Goal: Check status

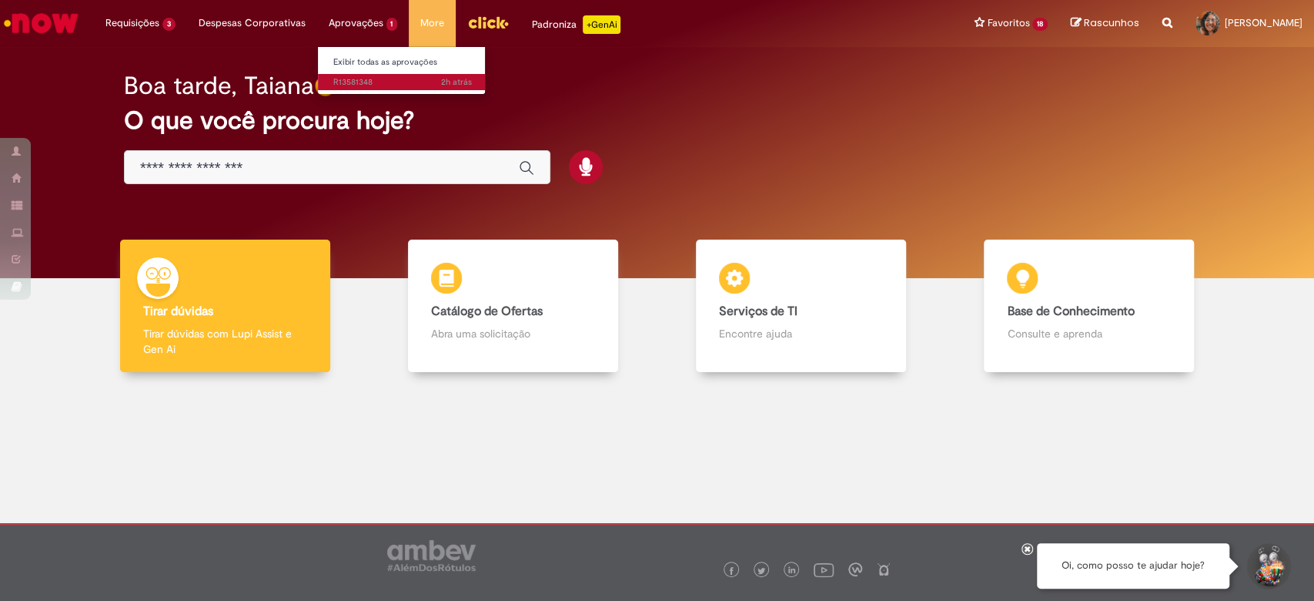
click at [370, 79] on span "2h atrás 2 horas atrás R13581348" at bounding box center [402, 82] width 139 height 12
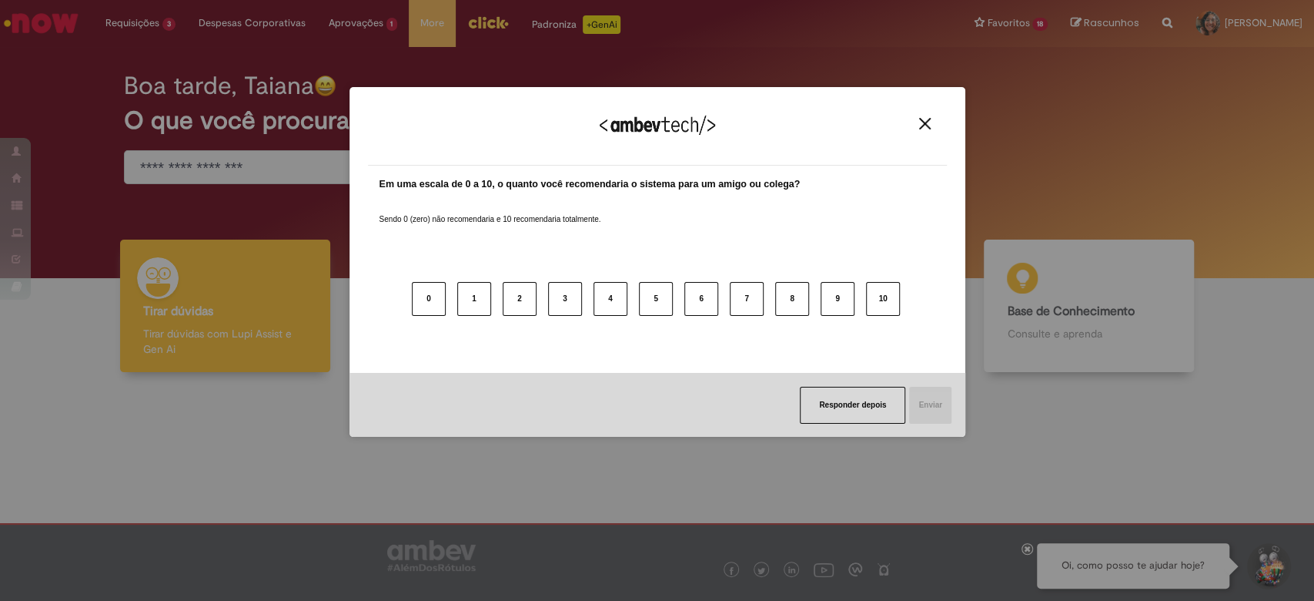
click at [920, 126] on img "Close" at bounding box center [925, 124] width 12 height 12
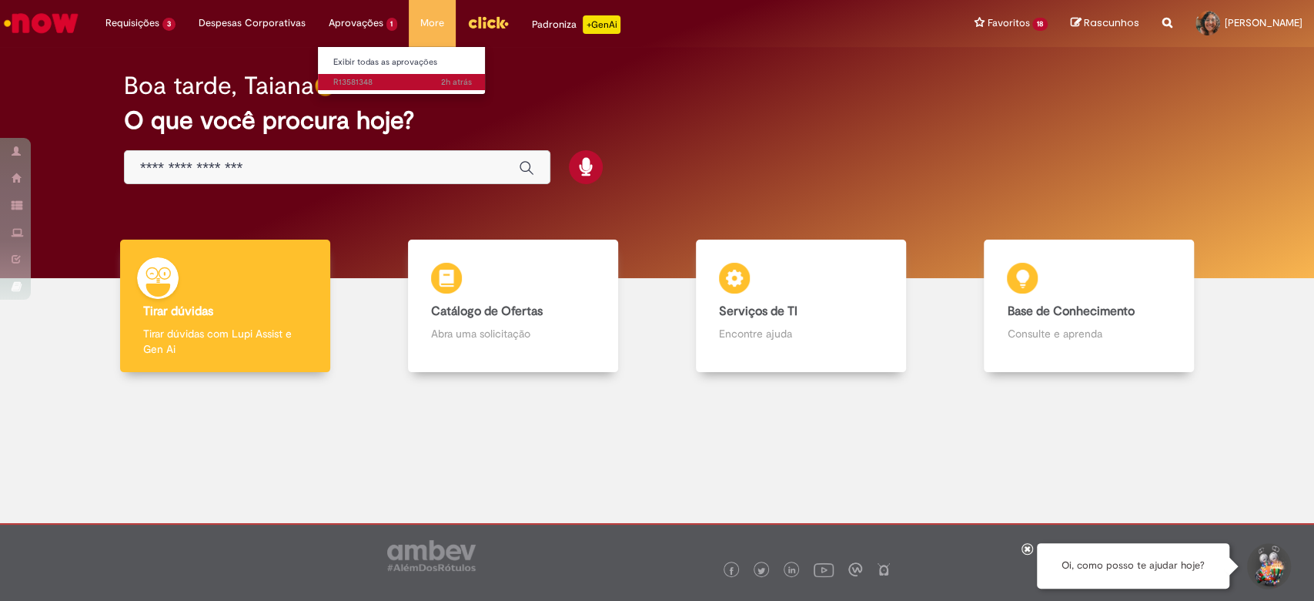
click at [357, 74] on link "2h atrás 2 horas atrás R13581348" at bounding box center [402, 82] width 169 height 17
click at [367, 52] on li "Exibir todas as aprovações" at bounding box center [402, 61] width 169 height 20
click at [370, 59] on link "Exibir todas as aprovações" at bounding box center [402, 62] width 169 height 17
